Goal: Transaction & Acquisition: Register for event/course

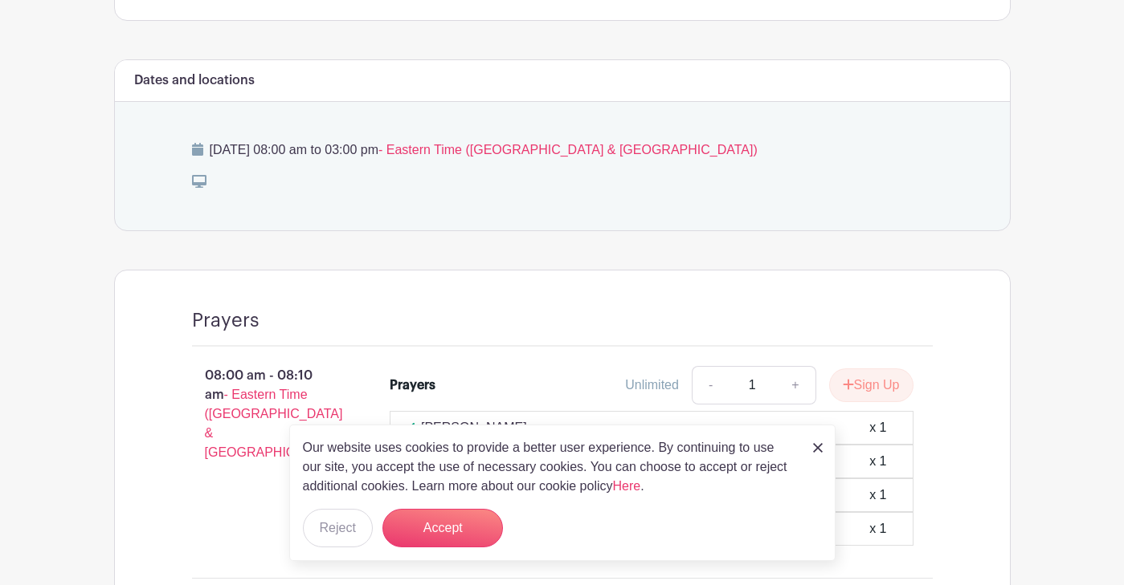
scroll to position [602, 0]
click at [477, 530] on button "Accept" at bounding box center [442, 528] width 120 height 39
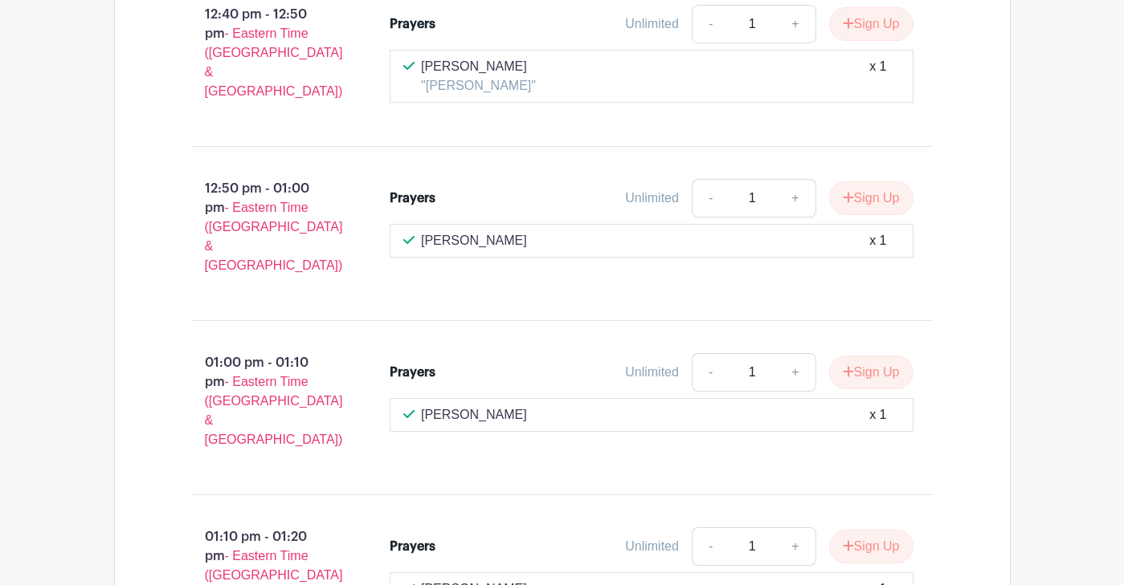
scroll to position [6158, 0]
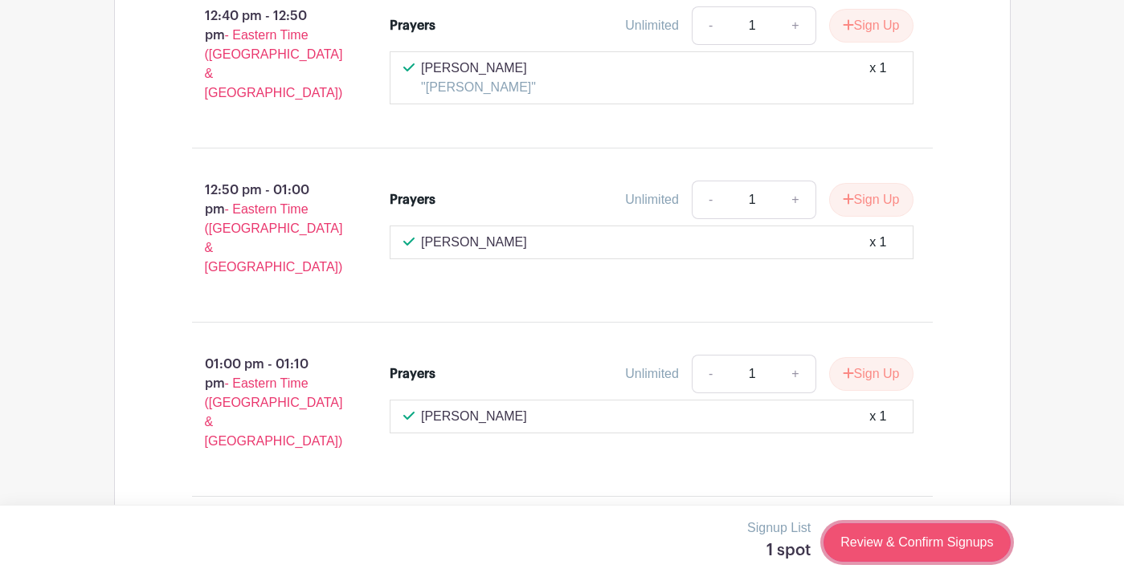
click at [858, 547] on link "Review & Confirm Signups" at bounding box center [916, 543] width 186 height 39
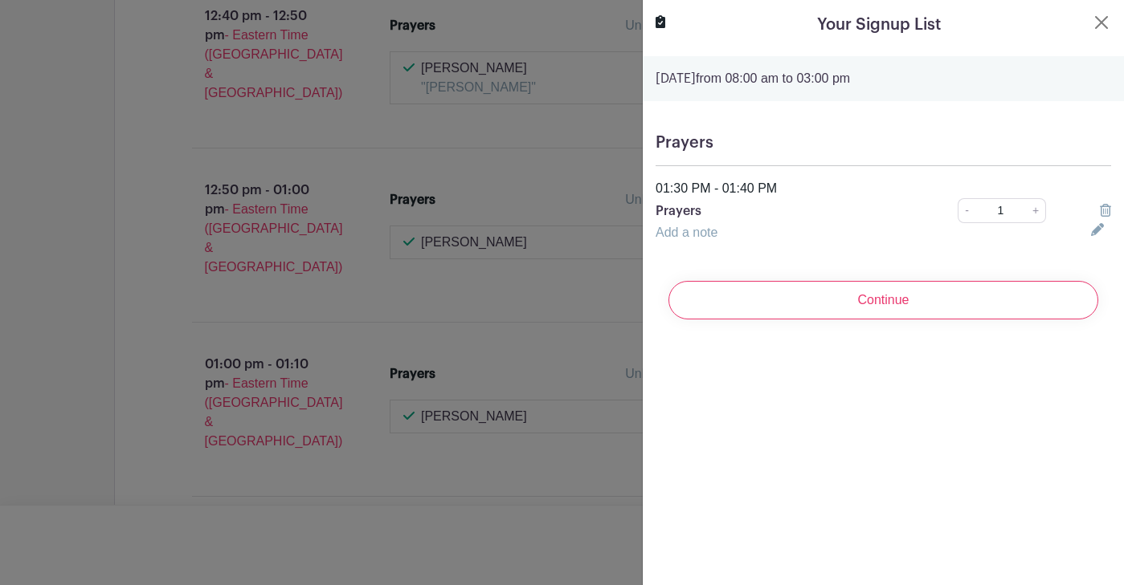
click at [697, 231] on link "Add a note" at bounding box center [686, 233] width 62 height 14
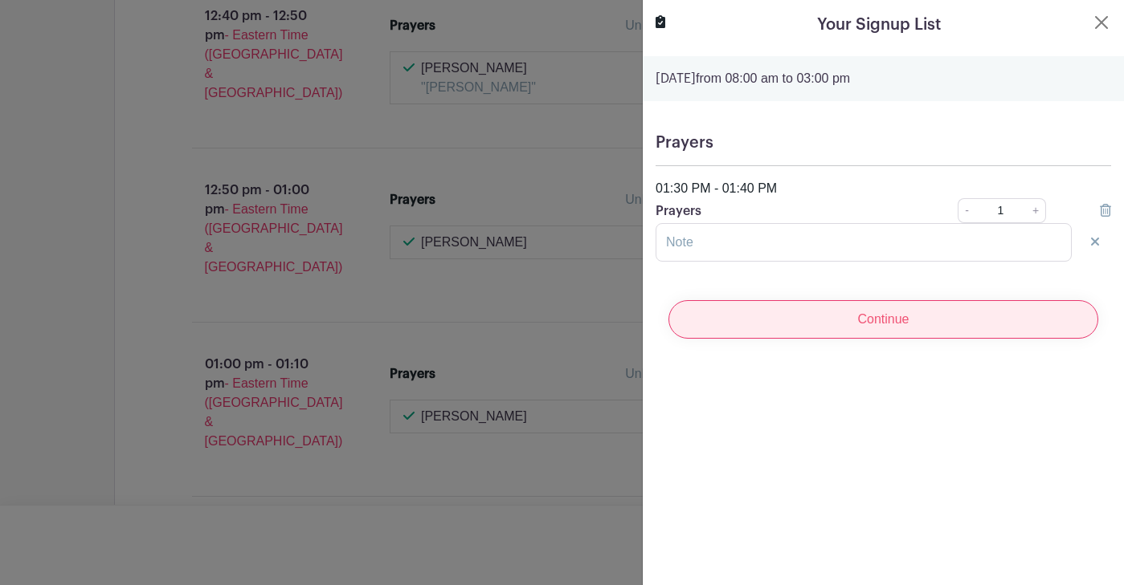
click at [806, 332] on input "Continue" at bounding box center [883, 319] width 430 height 39
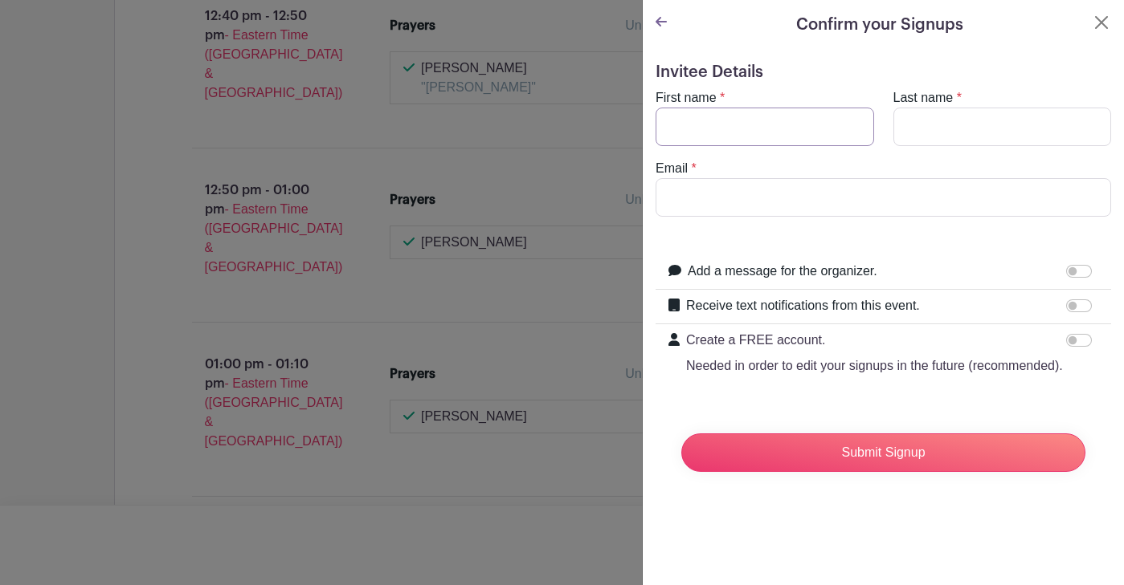
click at [734, 124] on input "First name" at bounding box center [764, 127] width 218 height 39
type input "[PERSON_NAME]"
type input "o"
type input "[PERSON_NAME][EMAIL_ADDRESS][DOMAIN_NAME]"
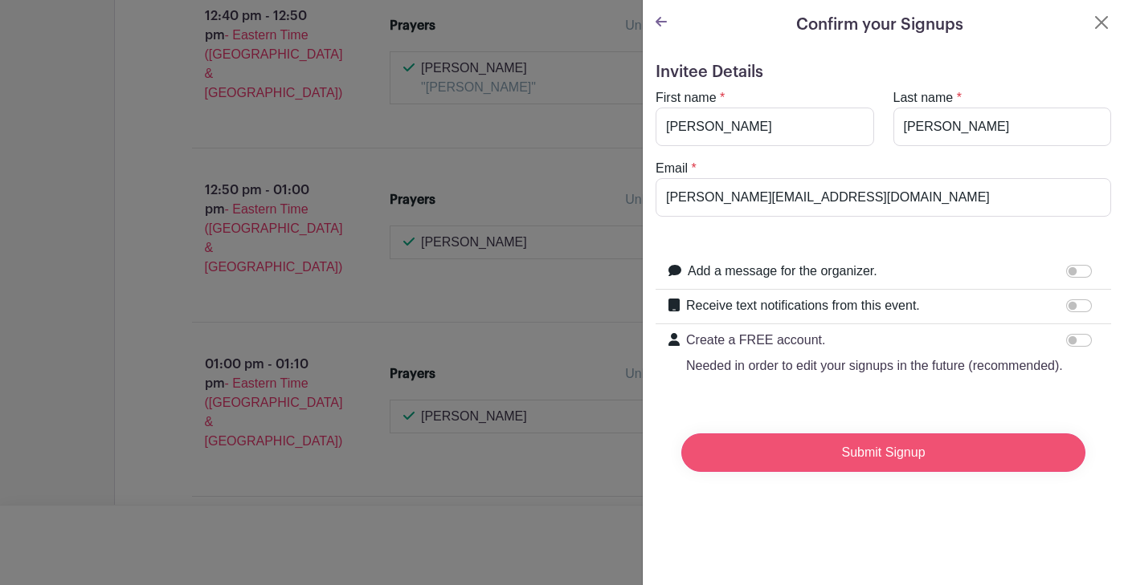
click at [866, 445] on input "Submit Signup" at bounding box center [883, 453] width 404 height 39
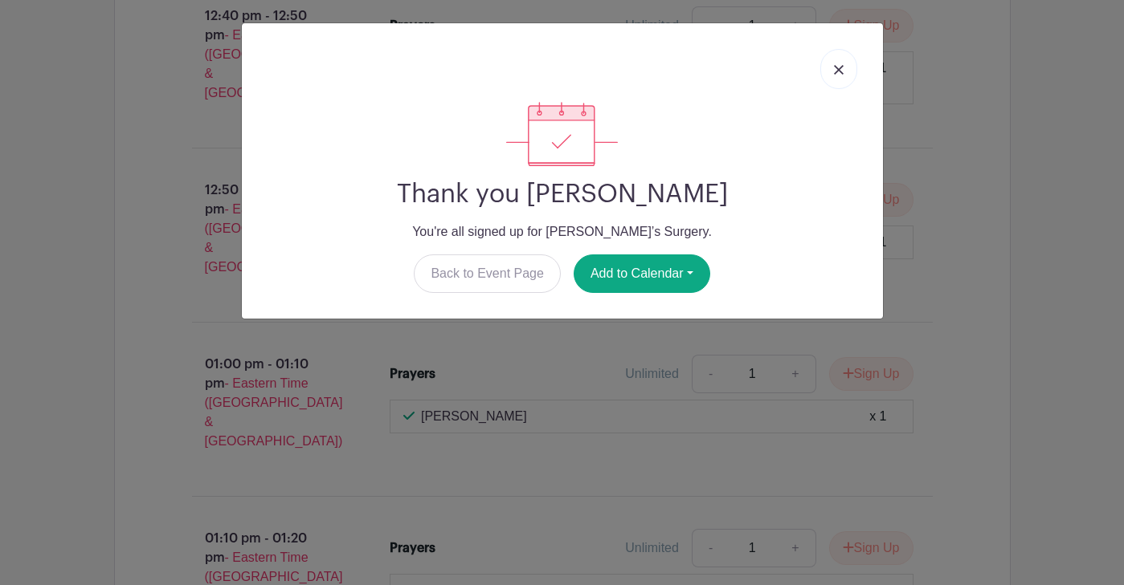
click at [838, 75] on link at bounding box center [838, 69] width 37 height 40
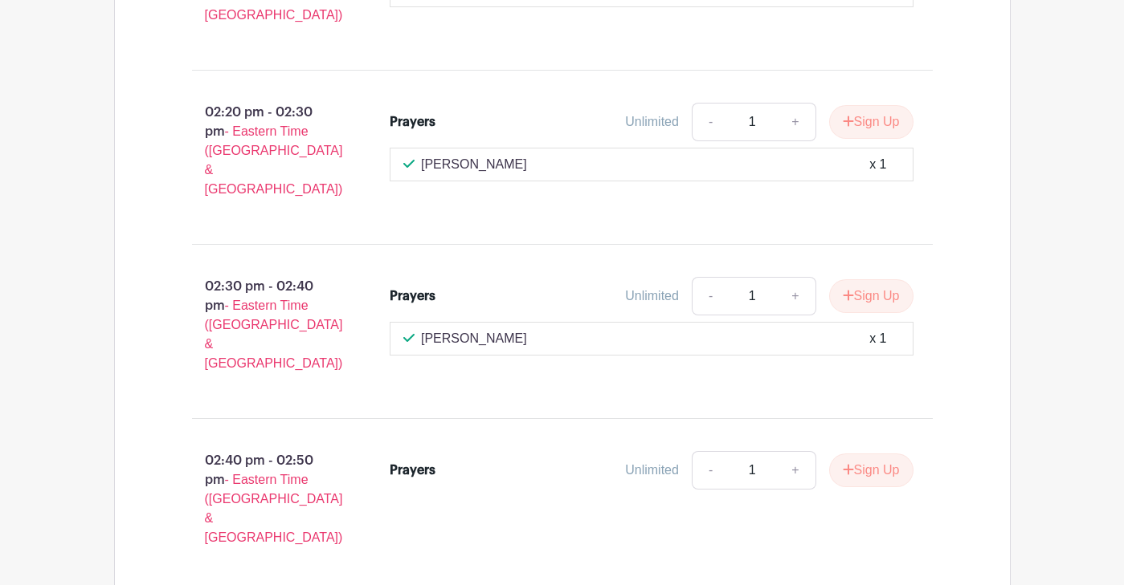
scroll to position [7809, 0]
